Goal: Task Accomplishment & Management: Manage account settings

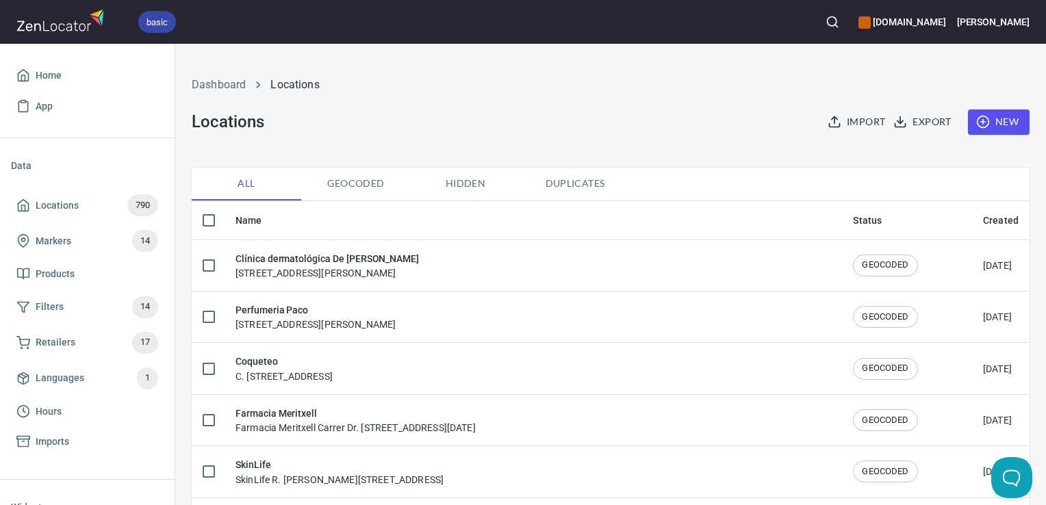
click at [847, 14] on button "button" at bounding box center [832, 22] width 30 height 30
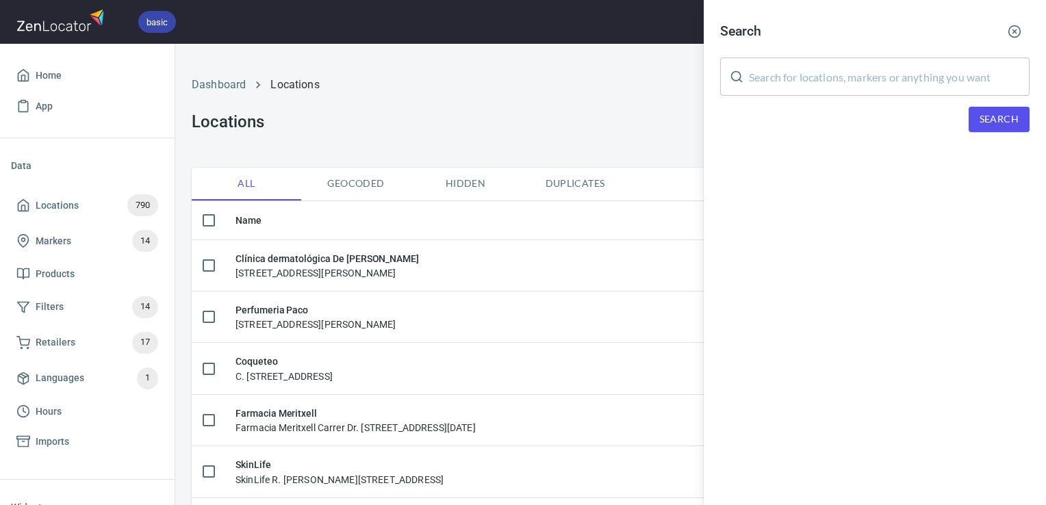
click at [876, 59] on input "text" at bounding box center [889, 77] width 281 height 38
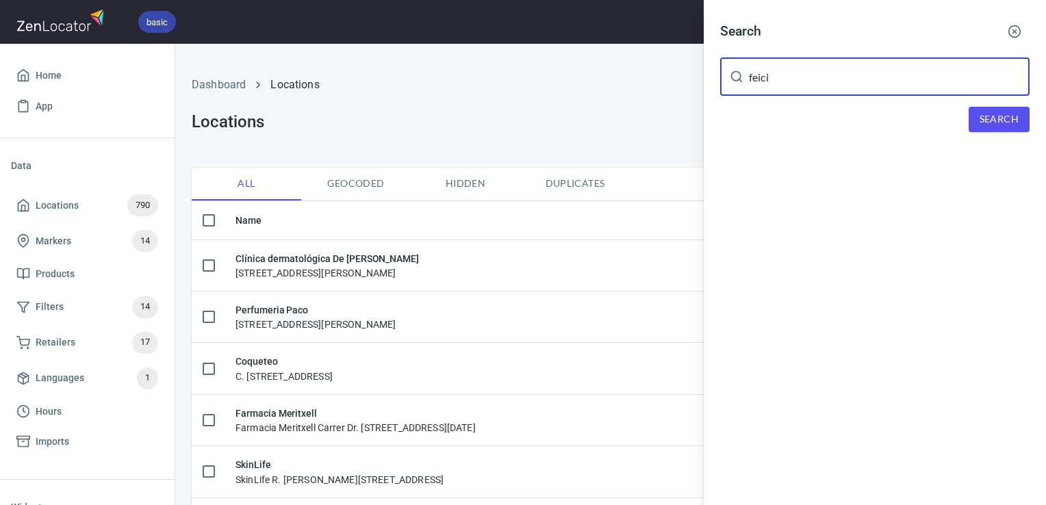
type input "feici"
click at [1005, 122] on span "Search" at bounding box center [999, 119] width 39 height 17
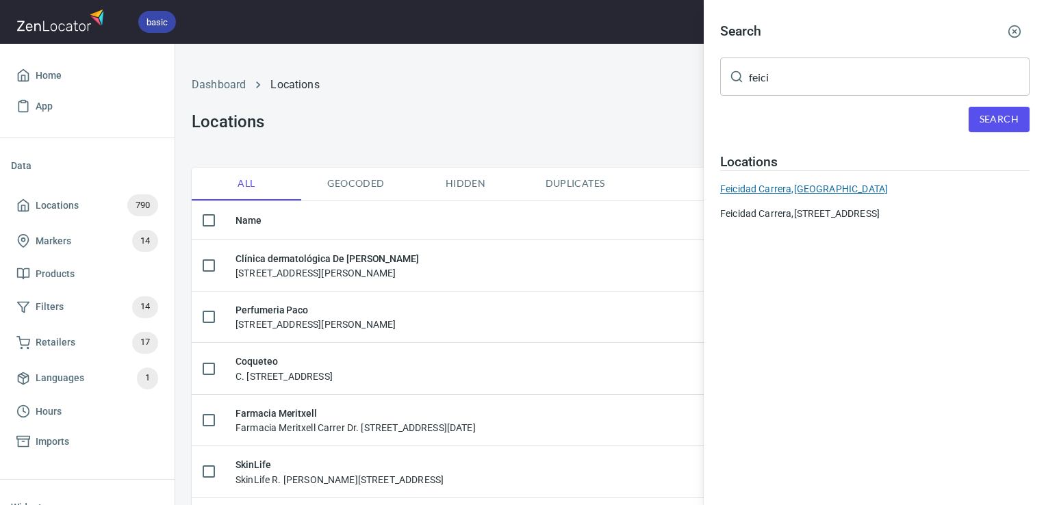
click at [910, 189] on div "[PERSON_NAME], [GEOGRAPHIC_DATA]" at bounding box center [874, 189] width 309 height 14
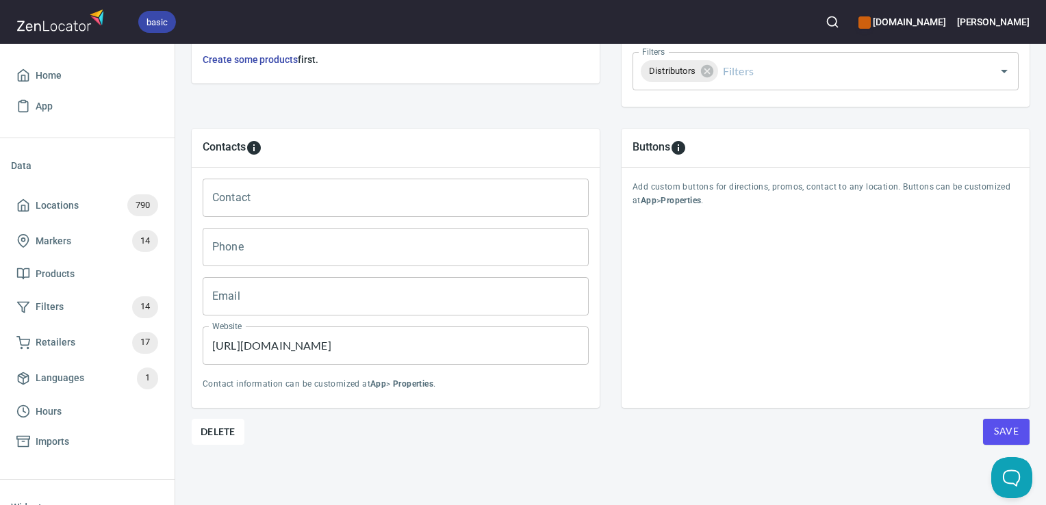
scroll to position [546, 0]
click at [235, 424] on span "Delete" at bounding box center [218, 432] width 35 height 16
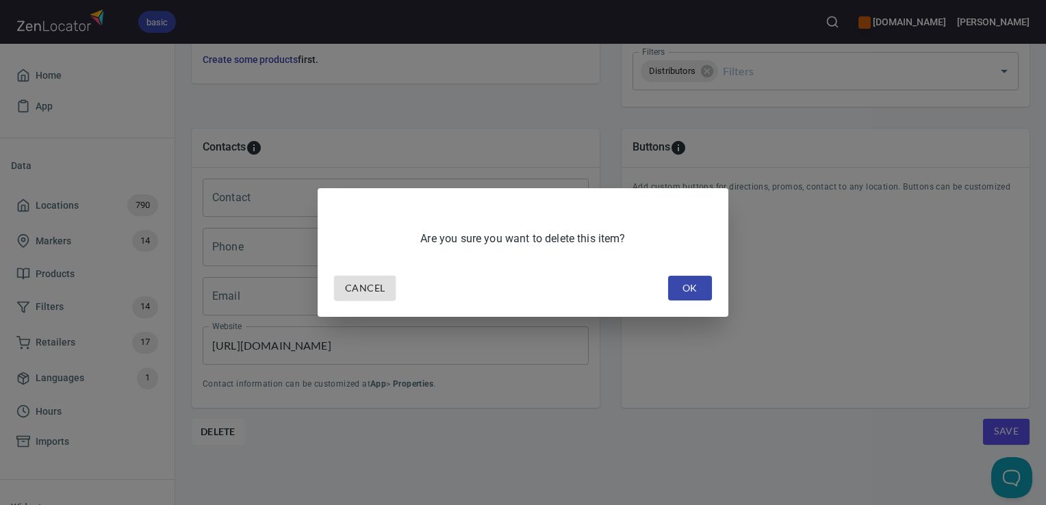
click at [702, 286] on button "OK" at bounding box center [690, 288] width 44 height 25
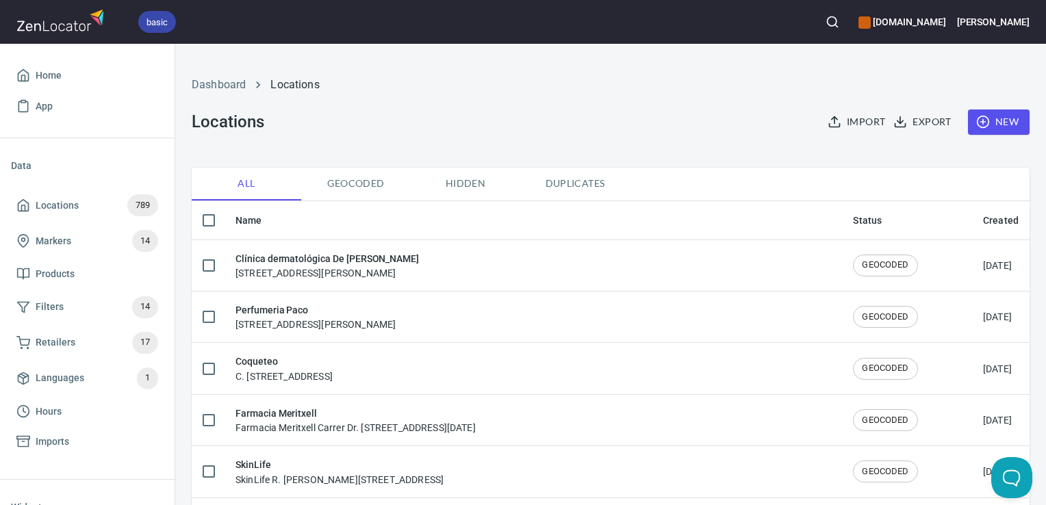
click at [847, 10] on div at bounding box center [832, 22] width 30 height 30
click at [839, 19] on icon "button" at bounding box center [833, 22] width 14 height 14
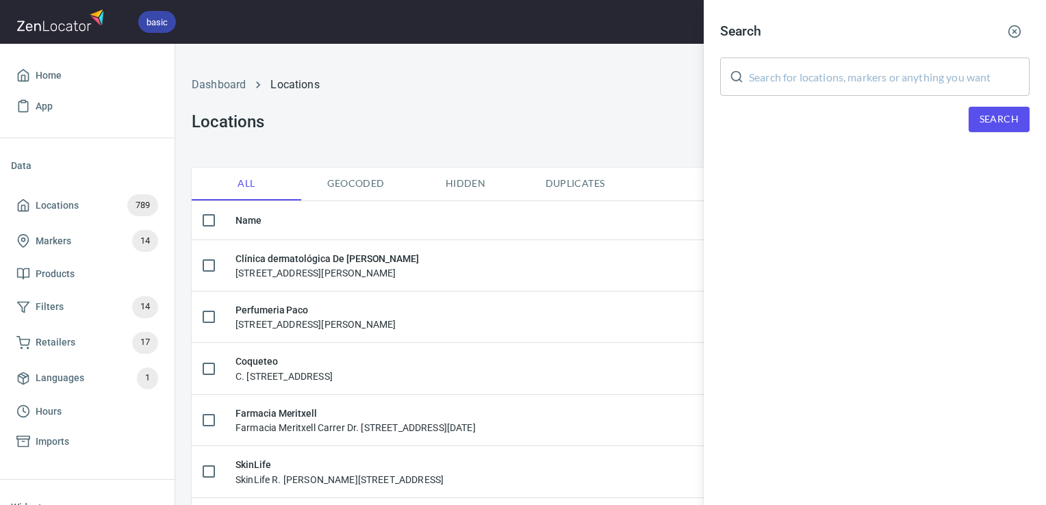
click at [841, 71] on input "text" at bounding box center [889, 77] width 281 height 38
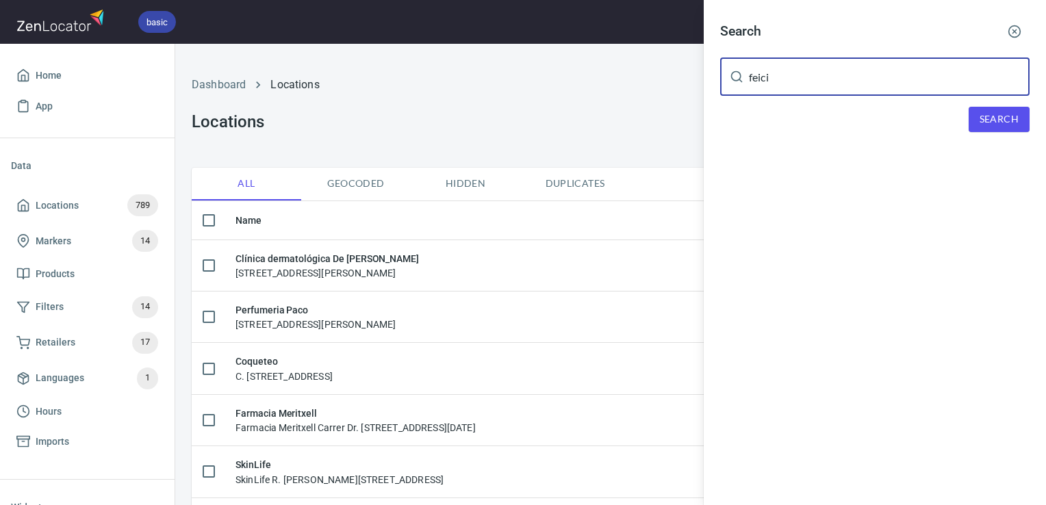
type input "feici"
click at [1001, 127] on button "Search" at bounding box center [999, 119] width 61 height 25
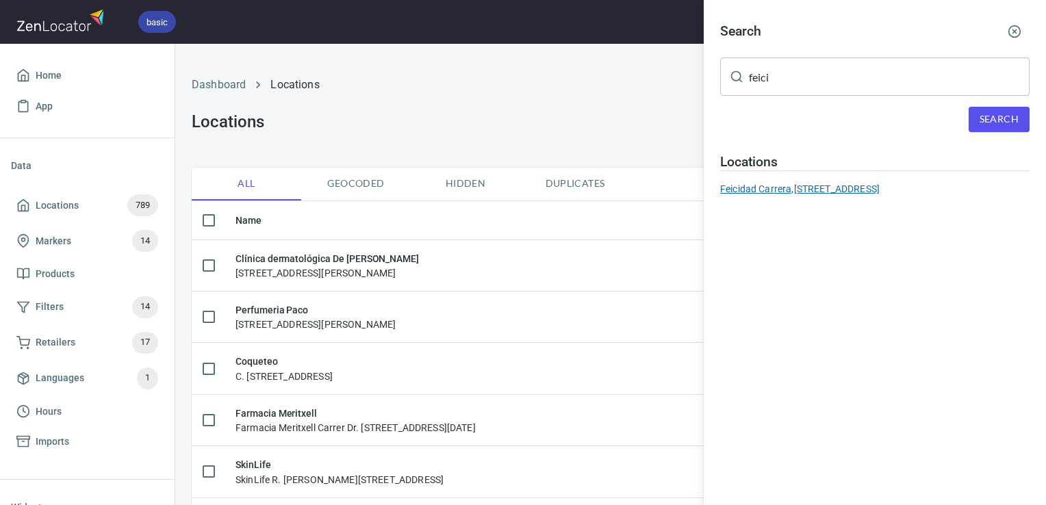
click at [897, 185] on div "[PERSON_NAME], [STREET_ADDRESS]" at bounding box center [874, 189] width 309 height 14
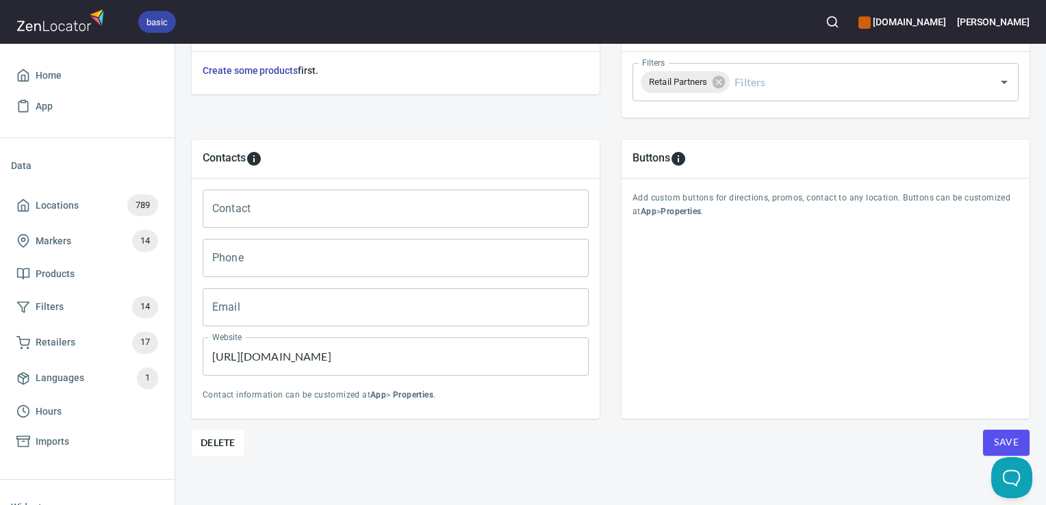
scroll to position [546, 0]
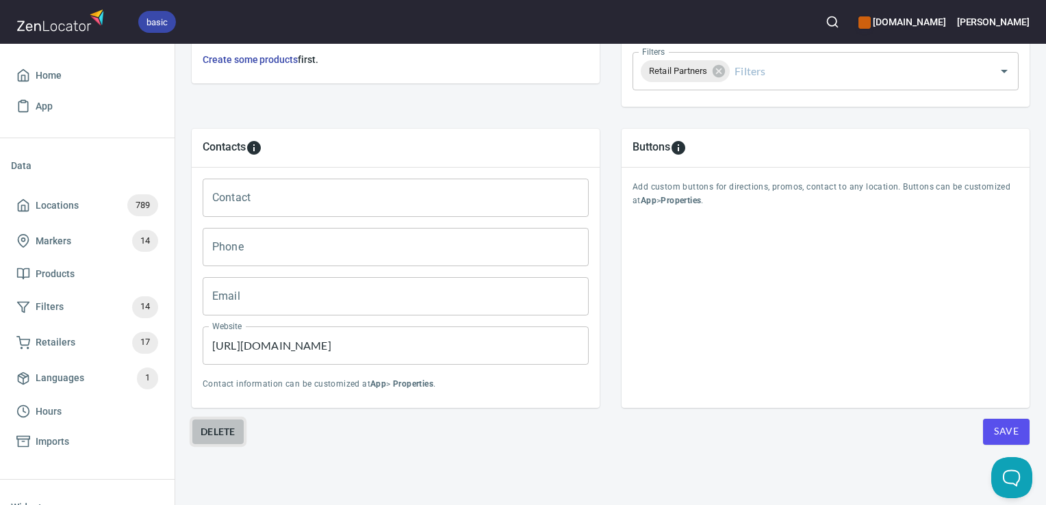
click at [212, 434] on button "Delete" at bounding box center [218, 432] width 53 height 26
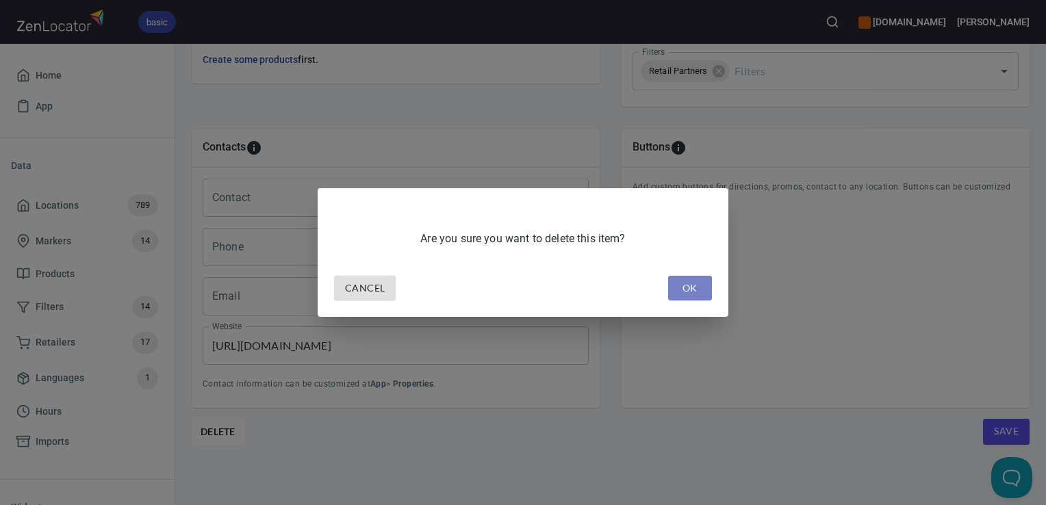
click at [693, 285] on span "OK" at bounding box center [690, 288] width 22 height 17
